Goal: Find specific page/section: Find specific page/section

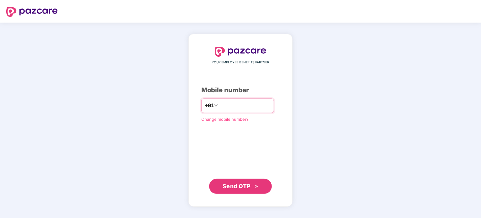
type input "**********"
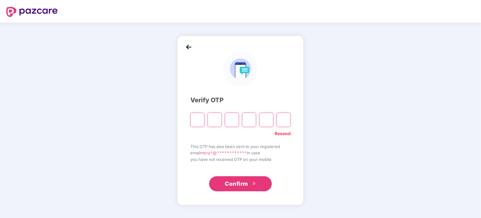
type input "*"
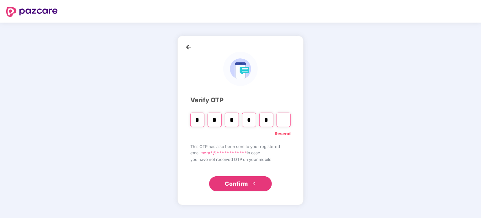
type input "*"
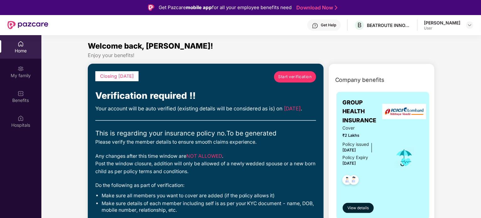
click at [454, 27] on div "User" at bounding box center [442, 28] width 36 height 5
click at [470, 25] on img at bounding box center [469, 25] width 5 height 5
click at [331, 51] on div "Welcome back, [PERSON_NAME]!" at bounding box center [261, 46] width 347 height 12
click at [17, 65] on div "My family" at bounding box center [20, 71] width 41 height 23
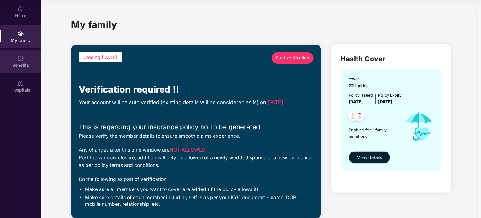
click at [13, 63] on div "Benefits" at bounding box center [20, 65] width 41 height 6
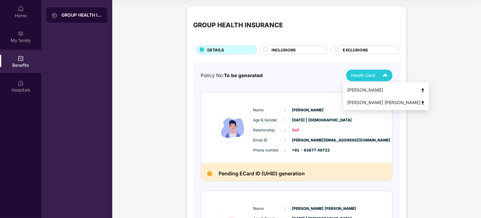
click at [420, 89] on img at bounding box center [422, 90] width 5 height 5
click at [420, 103] on img at bounding box center [422, 102] width 5 height 5
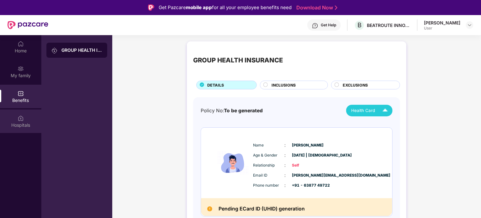
click at [12, 115] on div "Hospitals" at bounding box center [20, 120] width 41 height 23
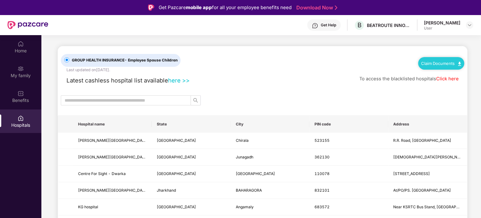
click at [185, 79] on link "here >>" at bounding box center [179, 80] width 22 height 7
